Goal: Transaction & Acquisition: Purchase product/service

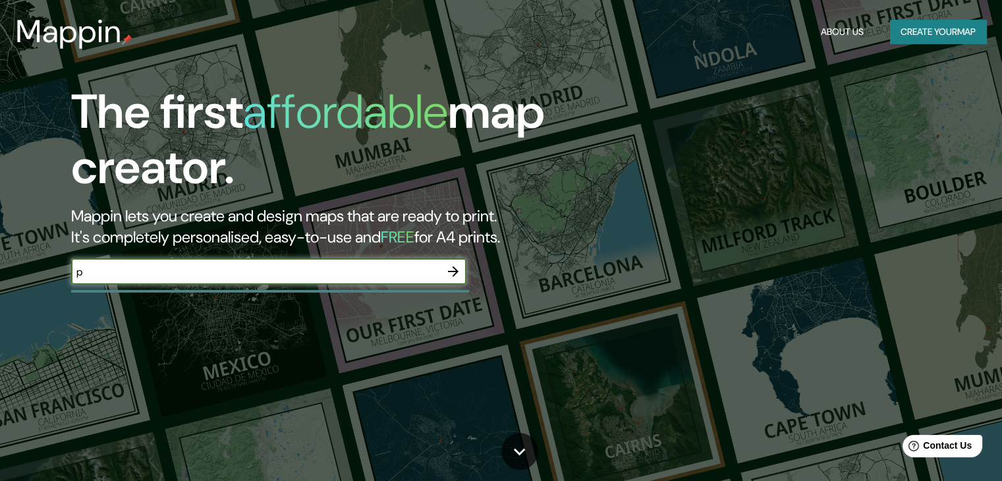
type input "[GEOGRAPHIC_DATA]"
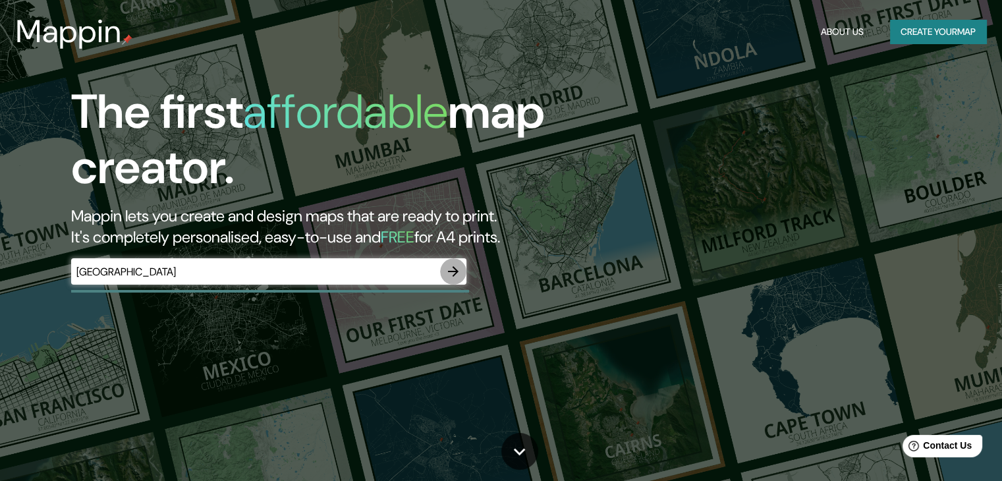
click at [460, 269] on icon "button" at bounding box center [453, 271] width 16 height 16
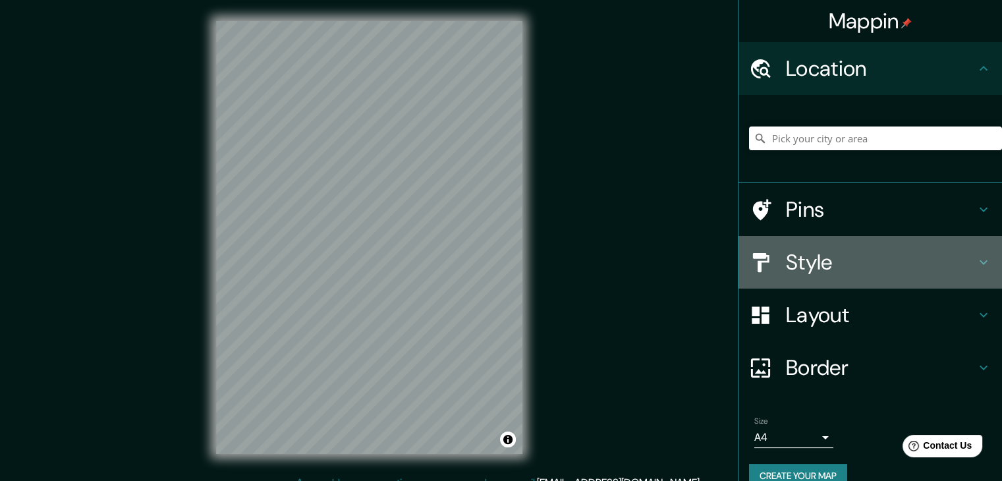
click at [877, 259] on h4 "Style" at bounding box center [881, 262] width 190 height 26
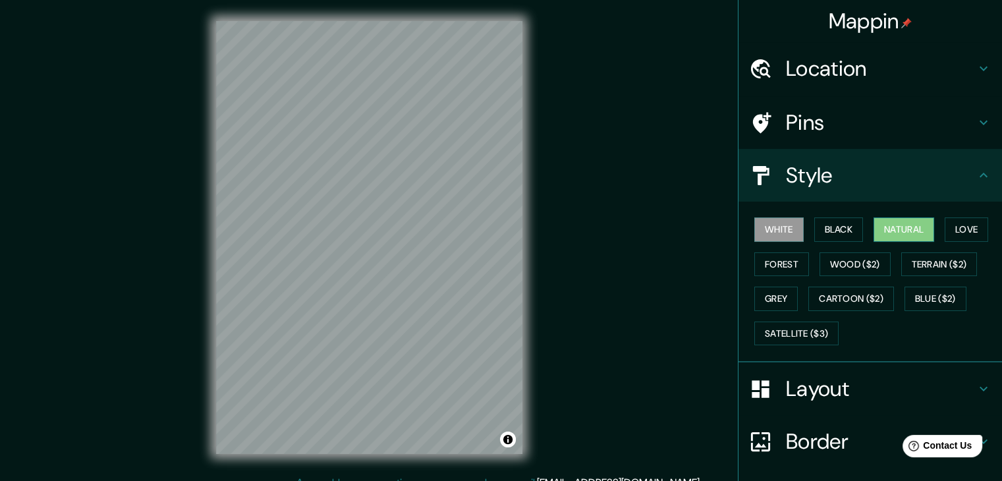
click at [901, 225] on button "Natural" at bounding box center [903, 229] width 61 height 24
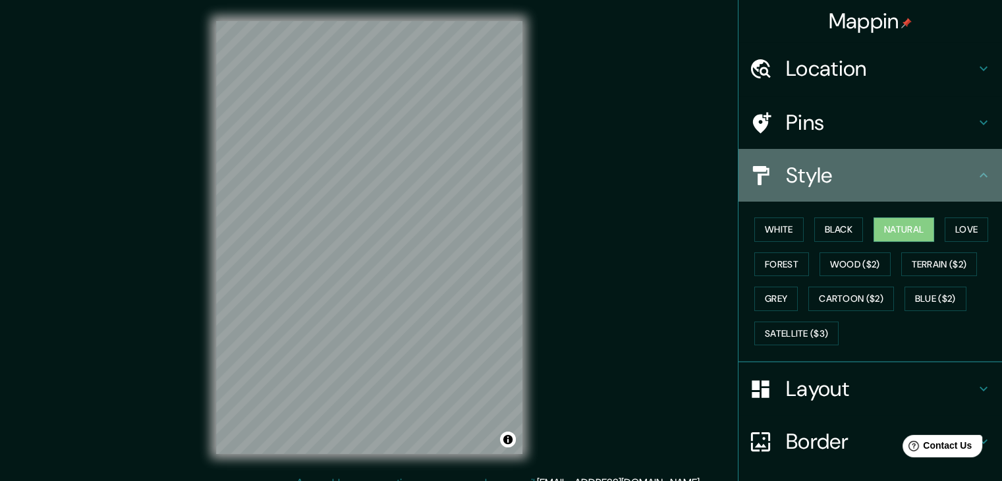
click at [941, 183] on h4 "Style" at bounding box center [881, 175] width 190 height 26
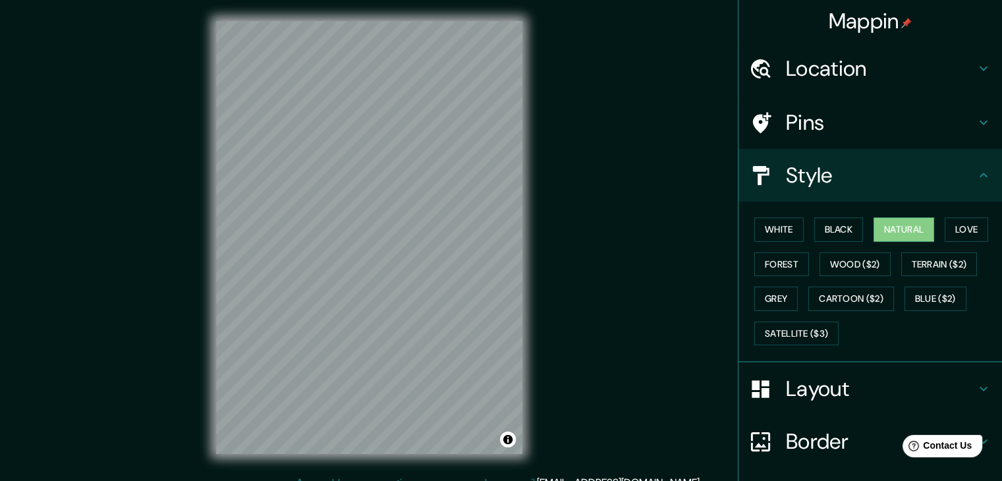
click at [979, 174] on icon at bounding box center [983, 175] width 8 height 5
click at [975, 172] on icon at bounding box center [983, 175] width 16 height 16
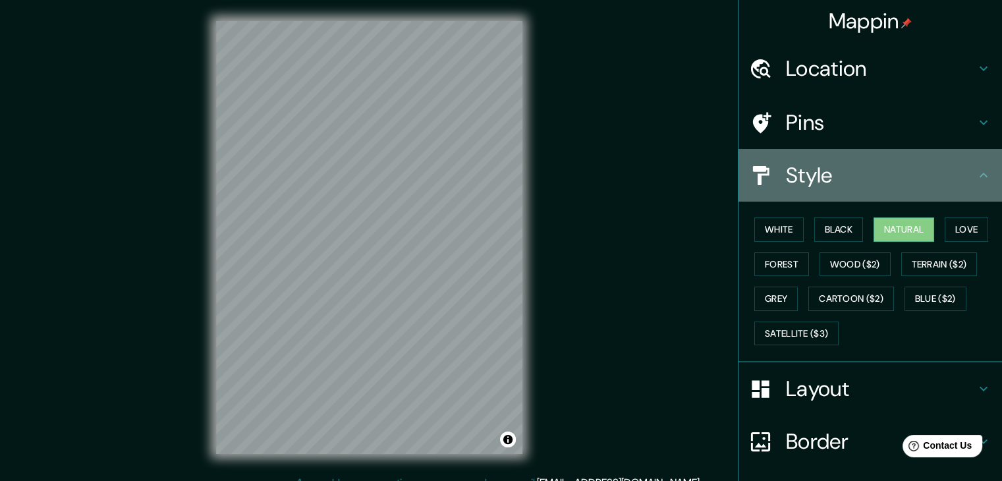
click at [975, 174] on icon at bounding box center [983, 175] width 16 height 16
click at [975, 173] on icon at bounding box center [983, 175] width 16 height 16
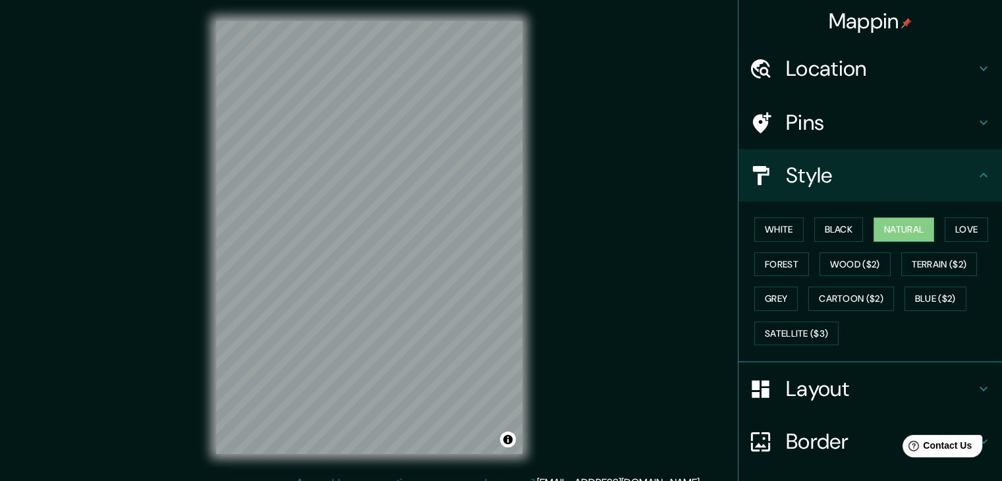
click at [975, 124] on icon at bounding box center [983, 123] width 16 height 16
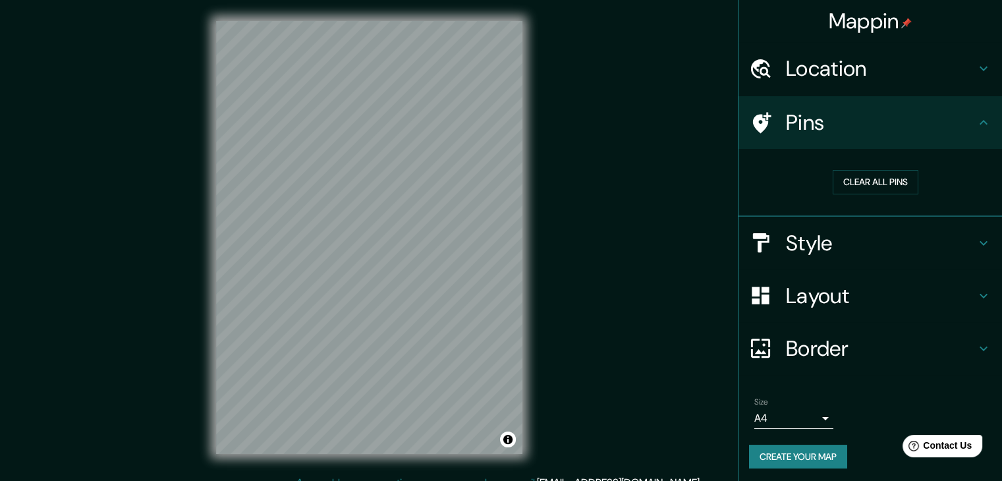
scroll to position [3, 0]
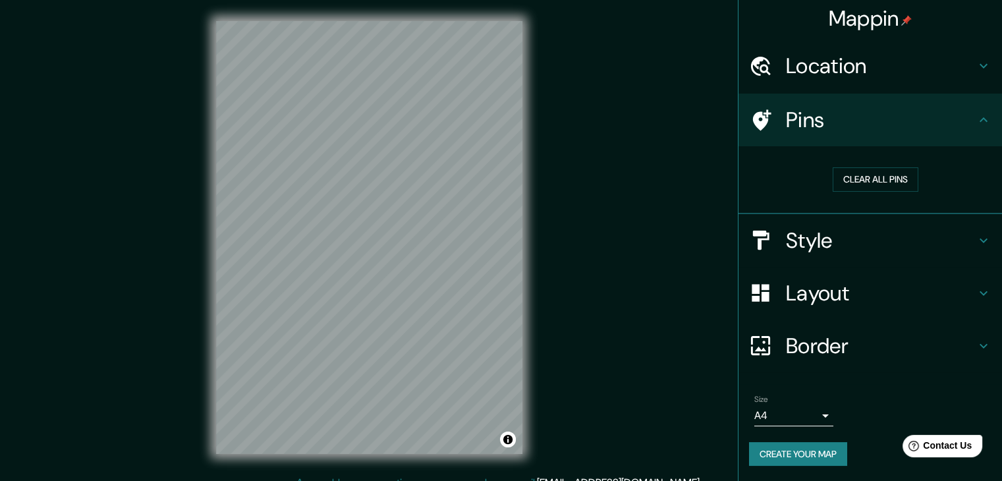
click at [888, 338] on h4 "Border" at bounding box center [881, 346] width 190 height 26
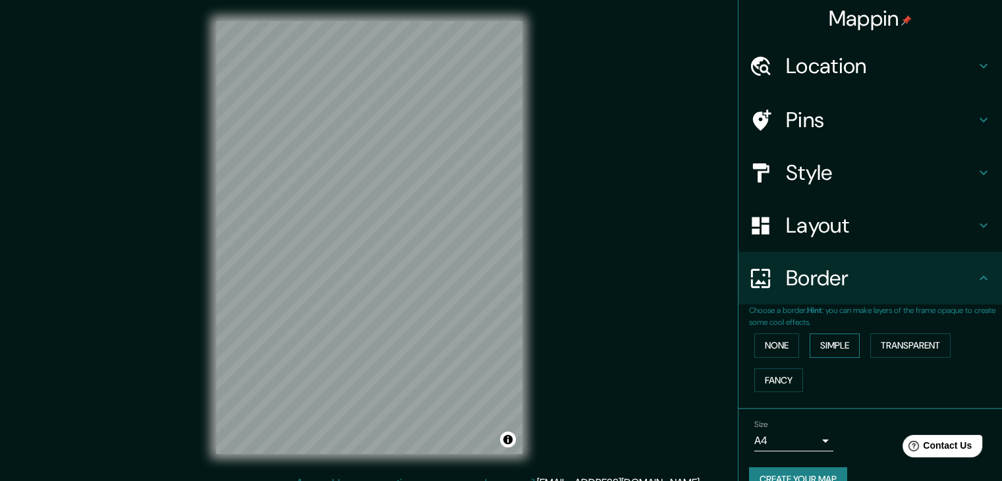
click at [819, 344] on button "Simple" at bounding box center [834, 345] width 50 height 24
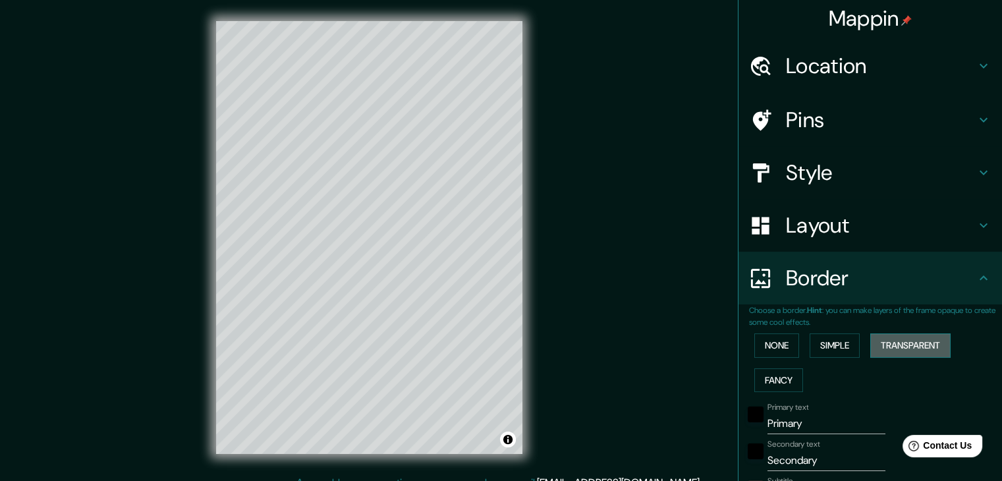
click at [893, 348] on button "Transparent" at bounding box center [910, 345] width 80 height 24
drag, startPoint x: 379, startPoint y: 384, endPoint x: 387, endPoint y: 379, distance: 10.1
click at [387, 379] on div at bounding box center [387, 378] width 11 height 11
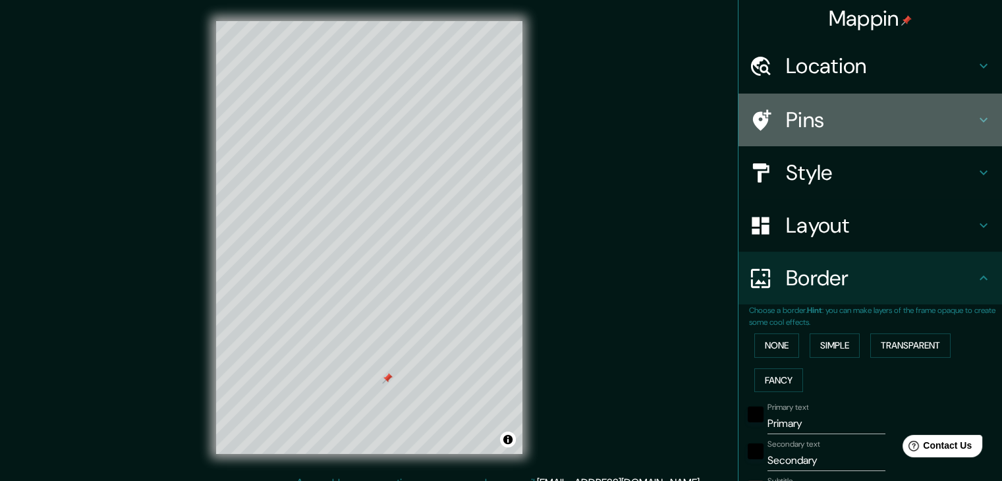
click at [806, 124] on h4 "Pins" at bounding box center [881, 120] width 190 height 26
type input "223"
type input "37"
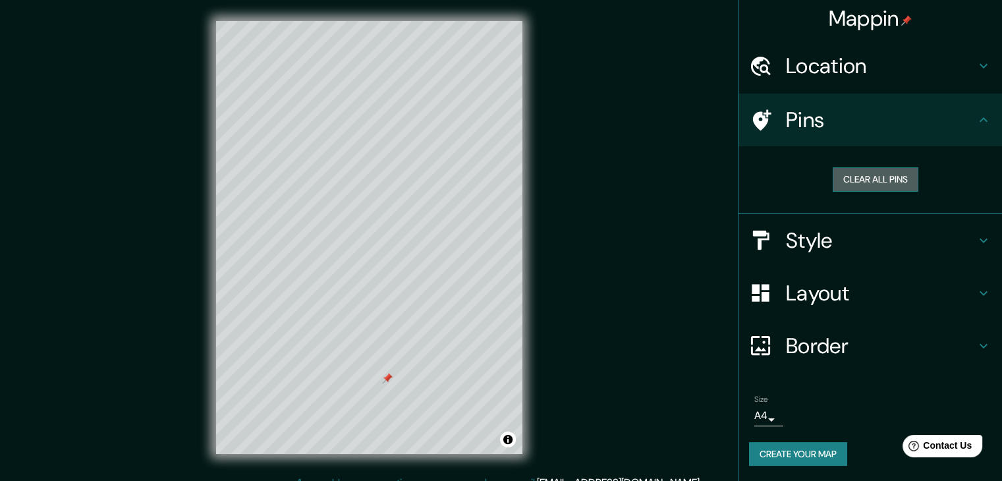
click at [851, 174] on button "Clear all pins" at bounding box center [875, 179] width 86 height 24
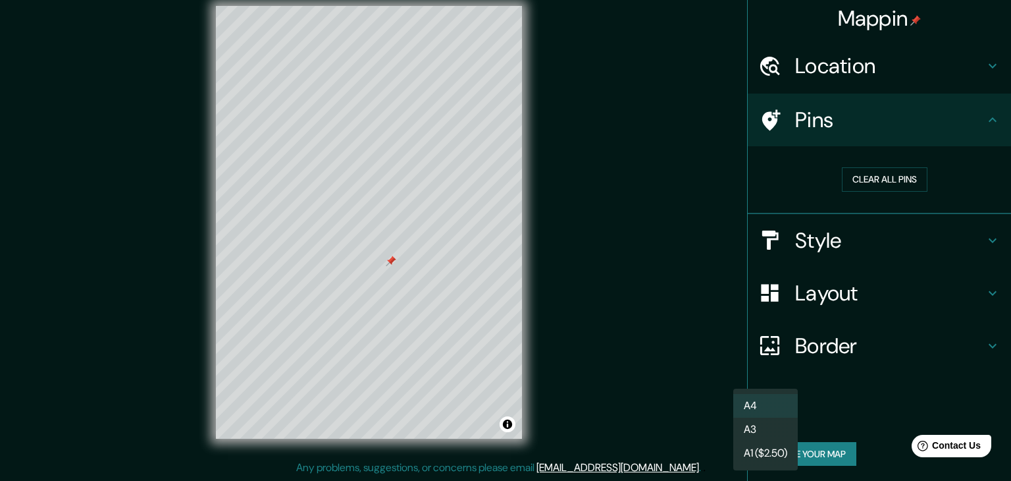
click at [764, 415] on body "Mappin Location Pins Clear all pins Style Layout Border Choose a border. Hint :…" at bounding box center [505, 225] width 1011 height 481
click at [762, 429] on li "A3" at bounding box center [766, 429] width 65 height 24
type input "a4"
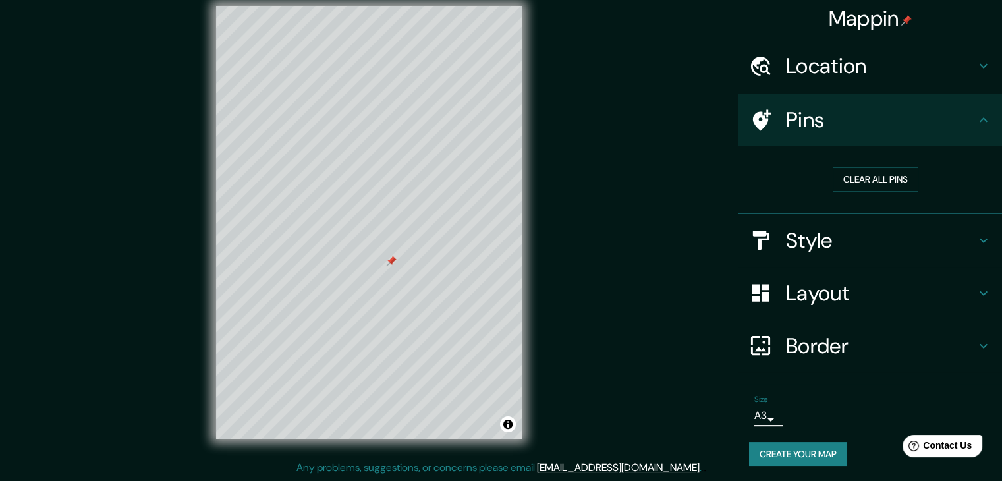
click at [847, 294] on h4 "Layout" at bounding box center [881, 293] width 190 height 26
type input "223"
type input "37"
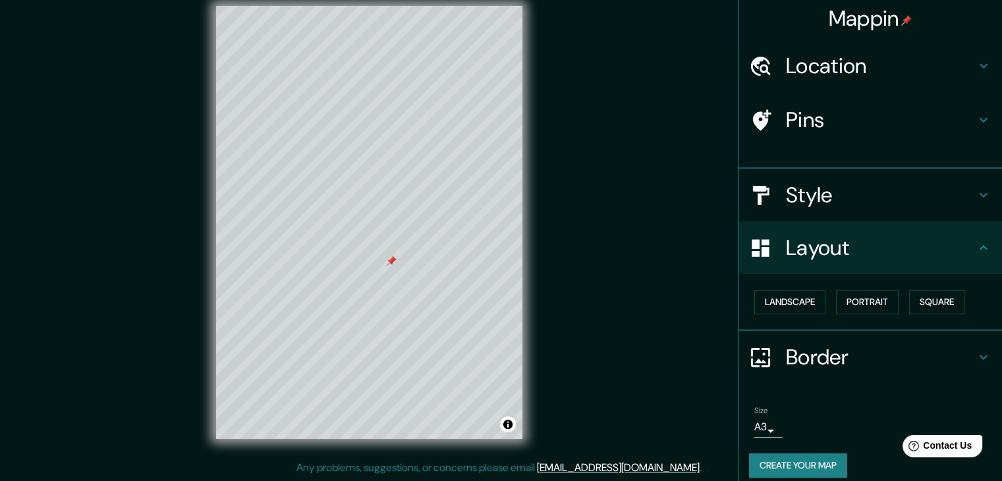
scroll to position [0, 0]
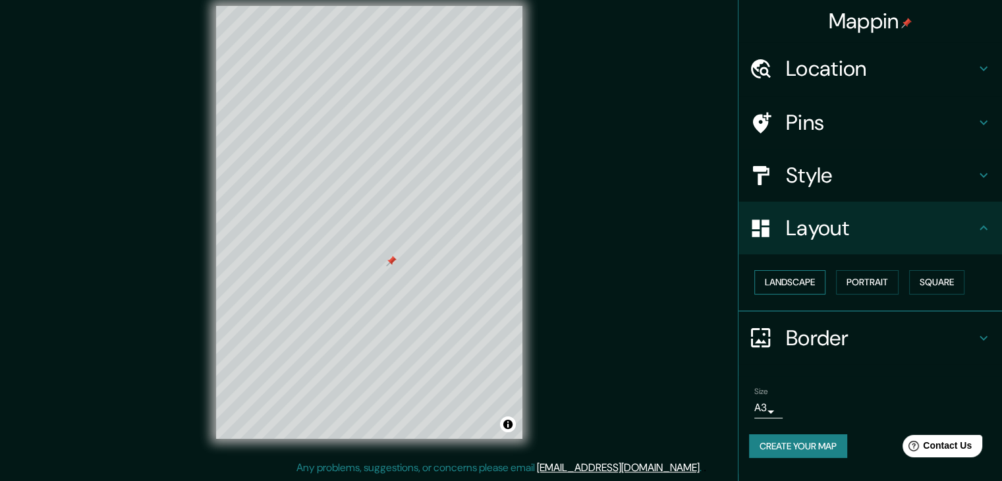
click at [801, 282] on button "Landscape" at bounding box center [789, 282] width 71 height 24
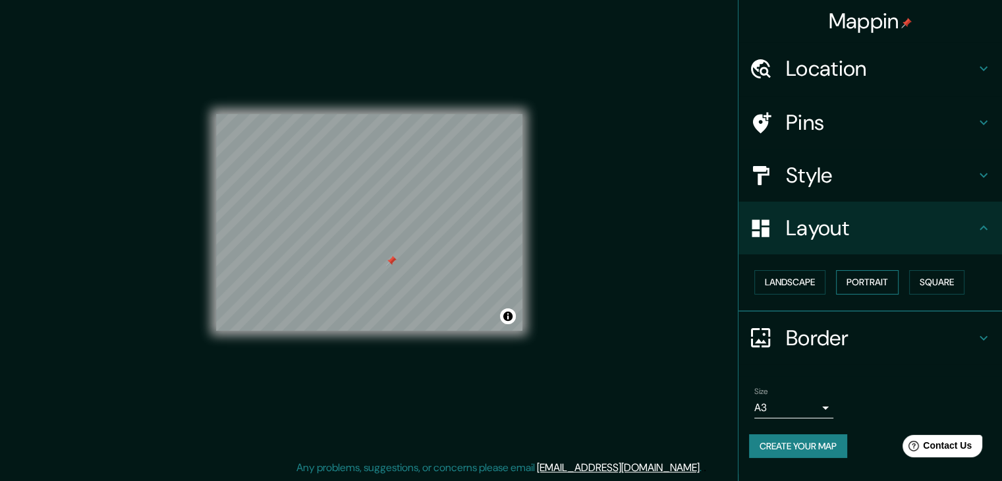
click at [880, 284] on button "Portrait" at bounding box center [867, 282] width 63 height 24
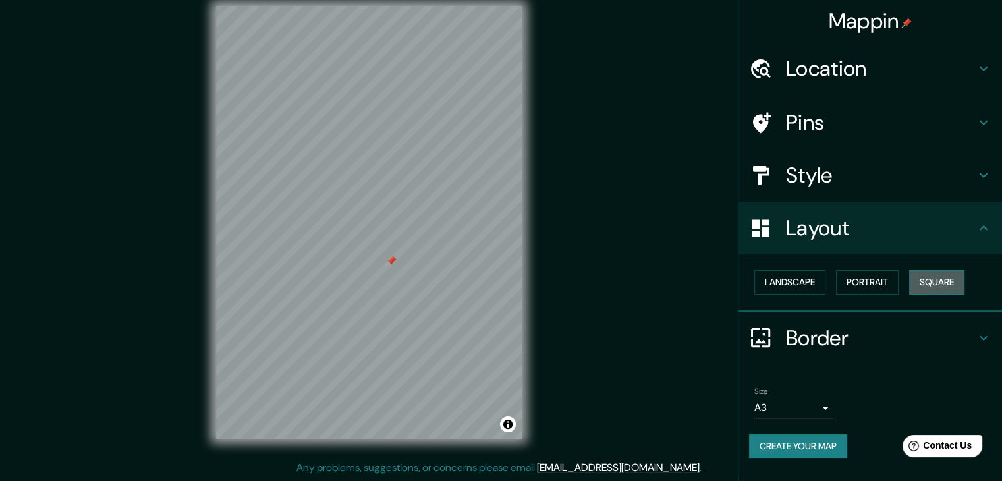
click at [951, 279] on button "Square" at bounding box center [936, 282] width 55 height 24
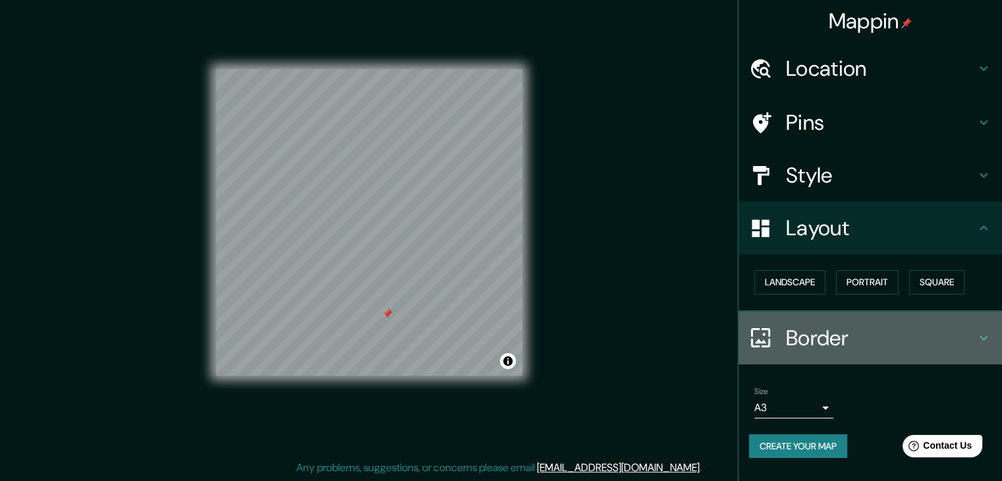
click at [822, 344] on h4 "Border" at bounding box center [881, 338] width 190 height 26
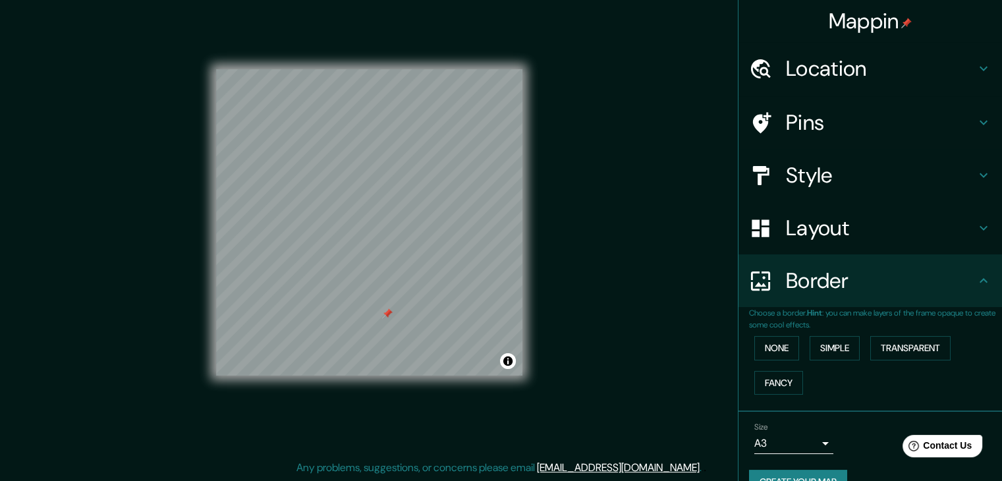
drag, startPoint x: 774, startPoint y: 379, endPoint x: 800, endPoint y: 373, distance: 26.4
click at [848, 359] on div "None Simple Transparent Fancy" at bounding box center [875, 365] width 253 height 69
click at [766, 377] on button "Fancy" at bounding box center [778, 383] width 49 height 24
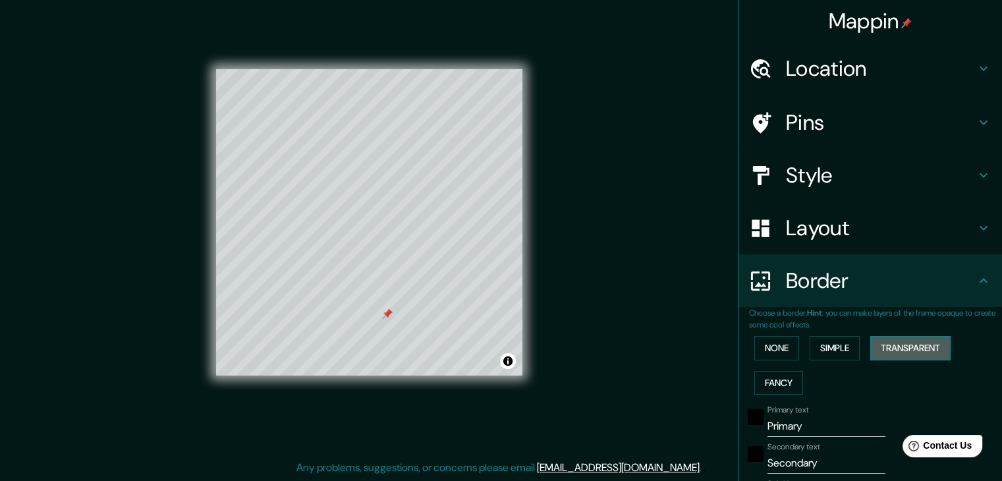
click at [918, 340] on button "Transparent" at bounding box center [910, 348] width 80 height 24
click at [838, 342] on button "Simple" at bounding box center [834, 348] width 50 height 24
click at [781, 346] on button "None" at bounding box center [776, 348] width 45 height 24
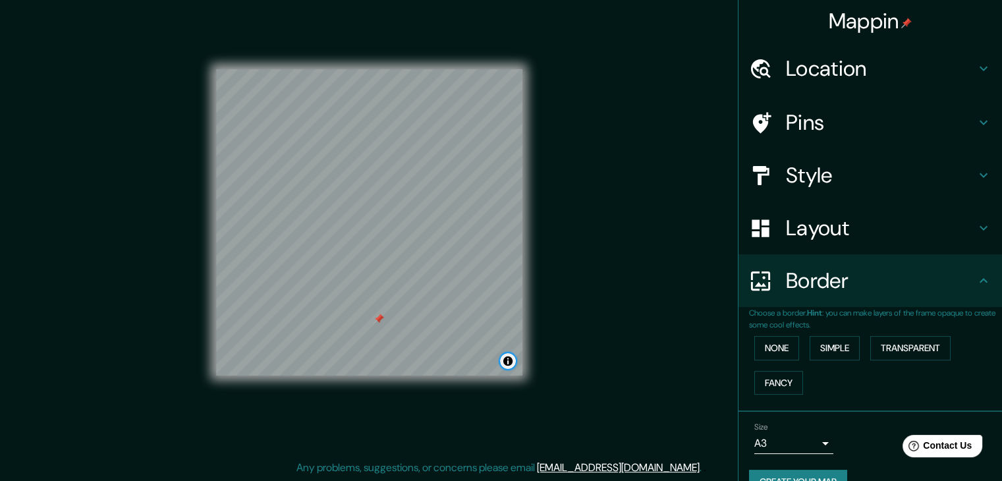
click at [508, 361] on button "Toggle attribution" at bounding box center [508, 361] width 16 height 16
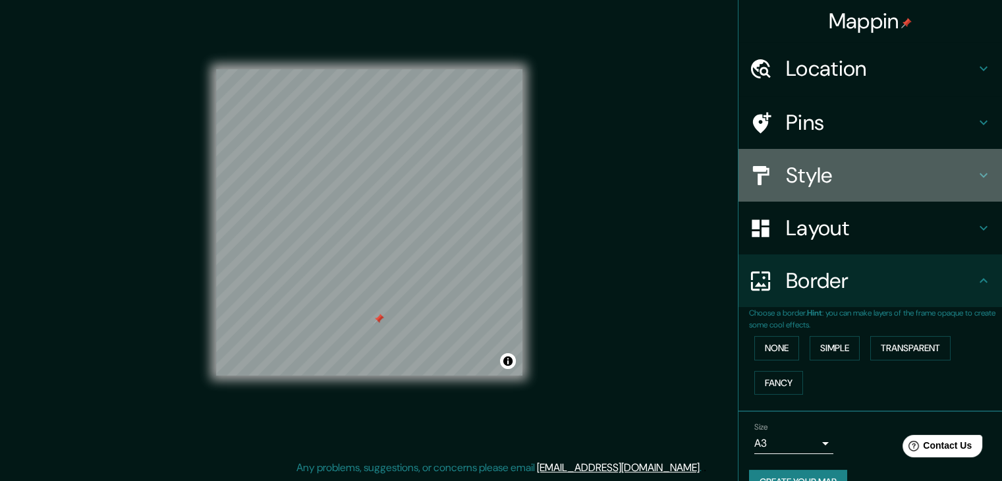
click at [786, 169] on h4 "Style" at bounding box center [881, 175] width 190 height 26
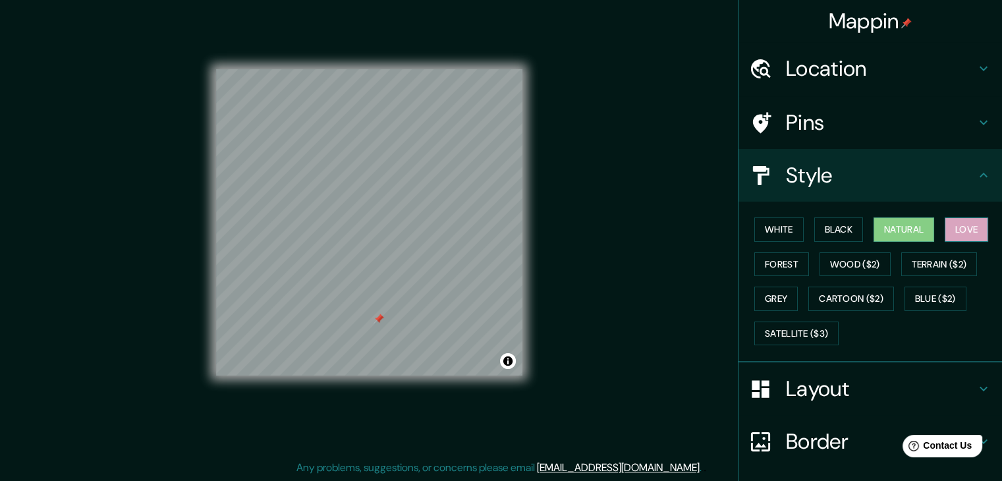
click at [959, 226] on button "Love" at bounding box center [965, 229] width 43 height 24
click at [908, 222] on button "Natural" at bounding box center [903, 229] width 61 height 24
click at [778, 258] on button "Forest" at bounding box center [781, 264] width 55 height 24
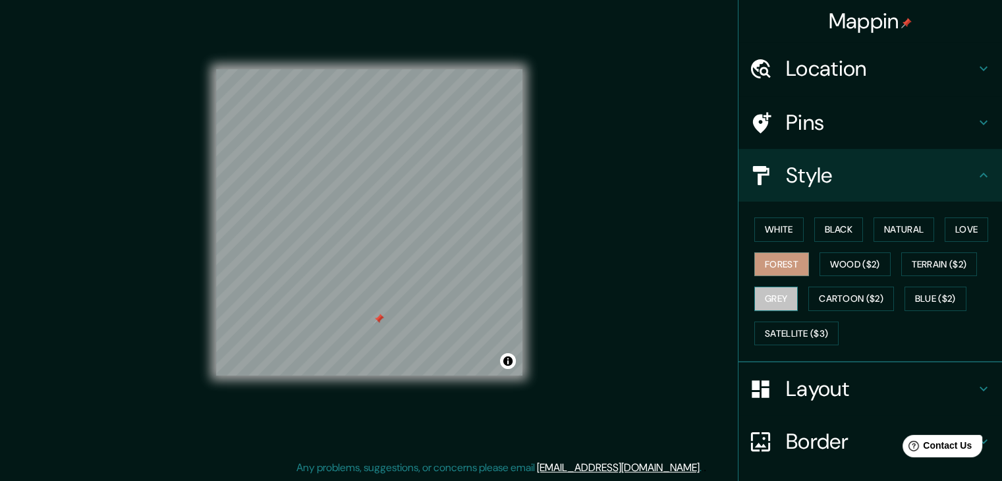
click at [770, 296] on button "Grey" at bounding box center [775, 298] width 43 height 24
click at [830, 259] on button "Wood ($2)" at bounding box center [854, 264] width 71 height 24
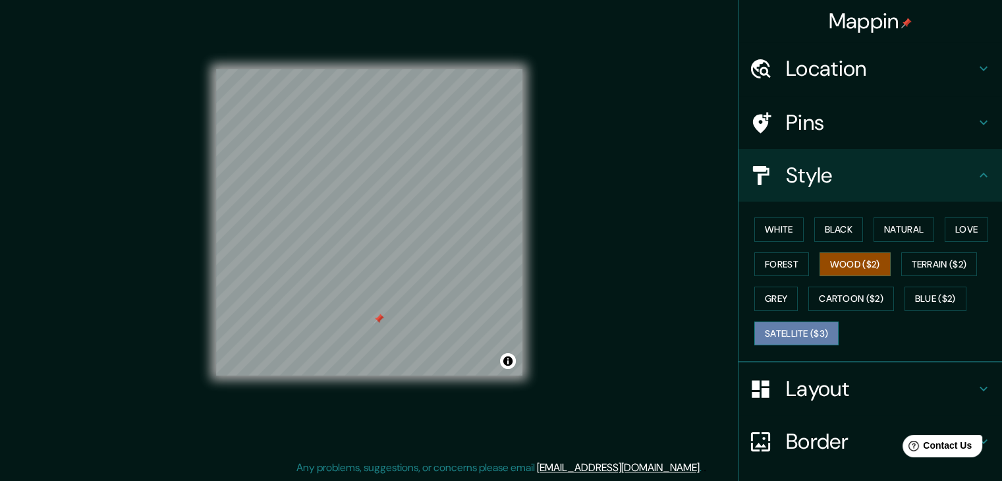
click at [813, 325] on button "Satellite ($3)" at bounding box center [796, 333] width 84 height 24
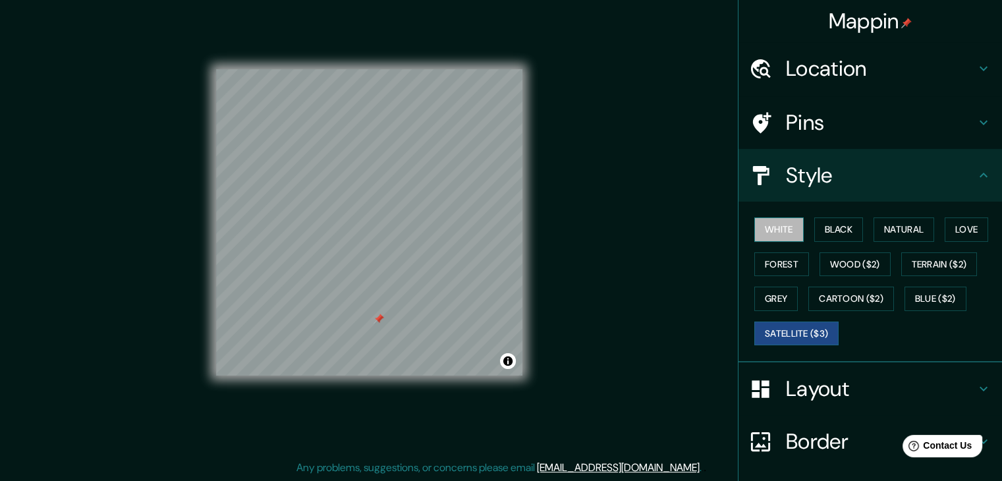
click at [780, 232] on button "White" at bounding box center [778, 229] width 49 height 24
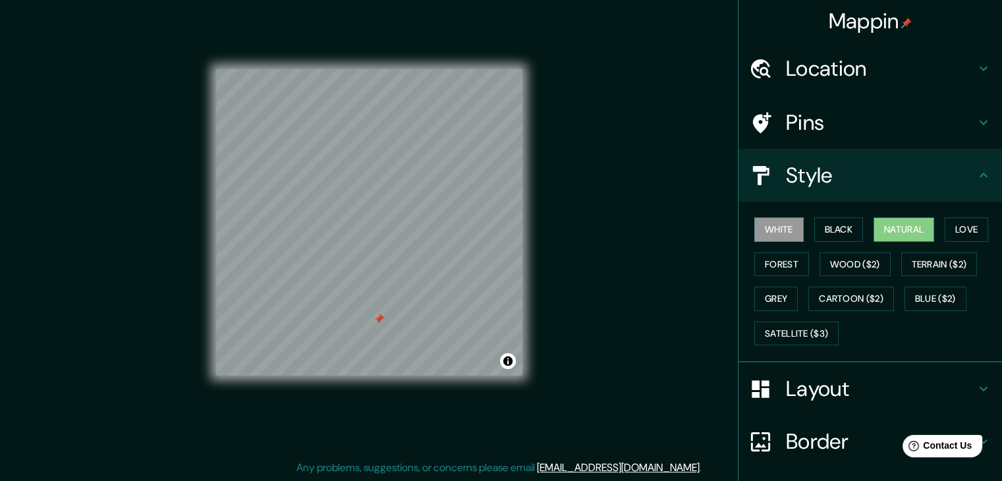
click at [892, 233] on button "Natural" at bounding box center [903, 229] width 61 height 24
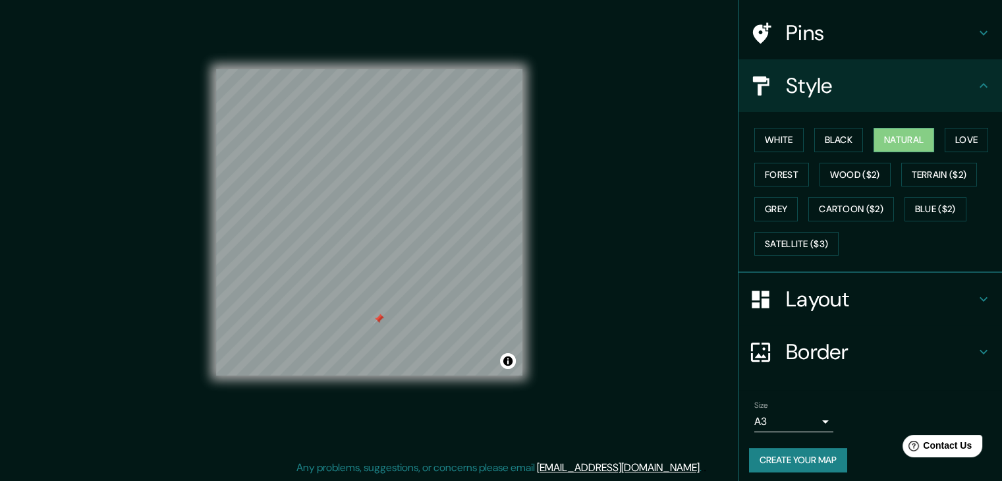
scroll to position [95, 0]
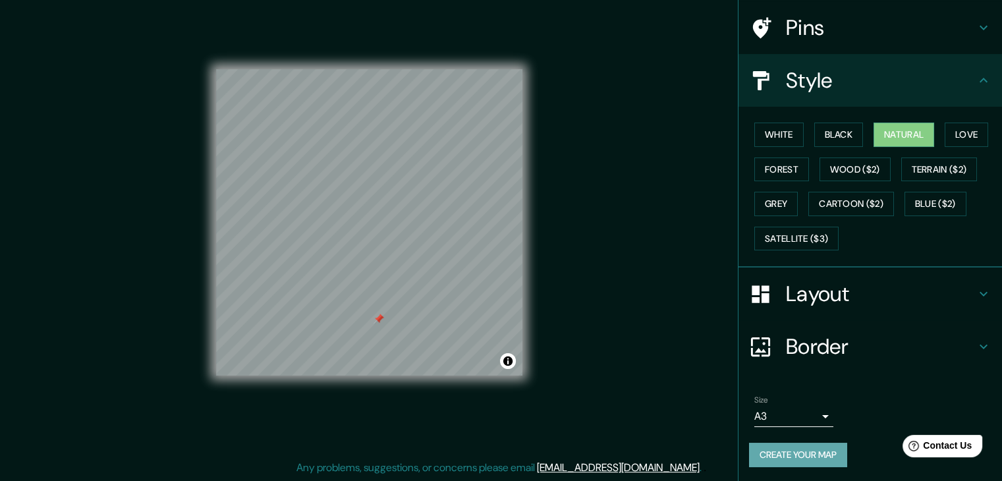
click at [803, 448] on button "Create your map" at bounding box center [798, 454] width 98 height 24
click at [793, 453] on div "Create your map" at bounding box center [870, 454] width 242 height 24
click at [778, 452] on button "Create your map" at bounding box center [798, 454] width 98 height 24
